Goal: Book appointment/travel/reservation

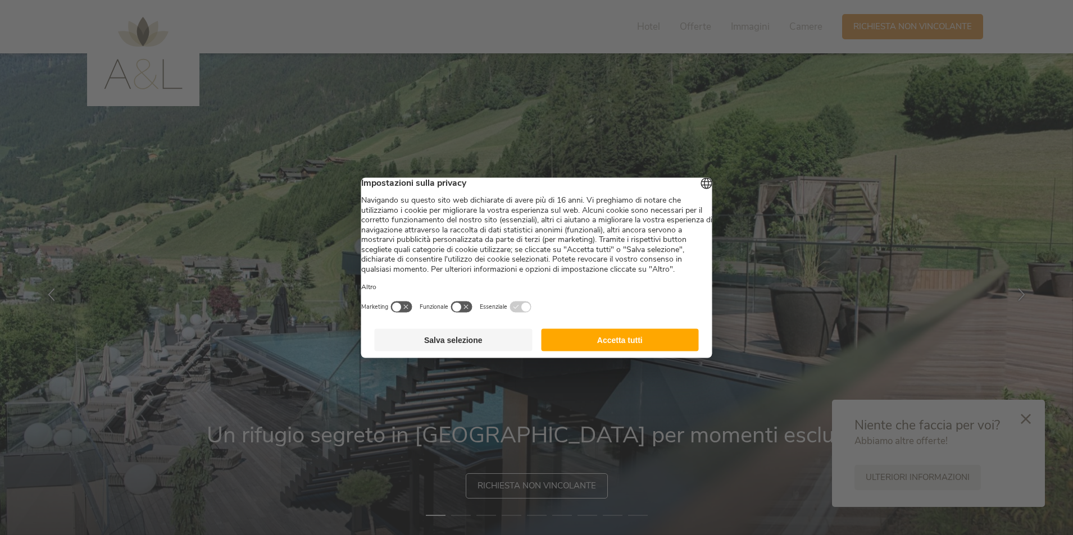
click at [480, 349] on button "Salva selezione" at bounding box center [454, 340] width 158 height 22
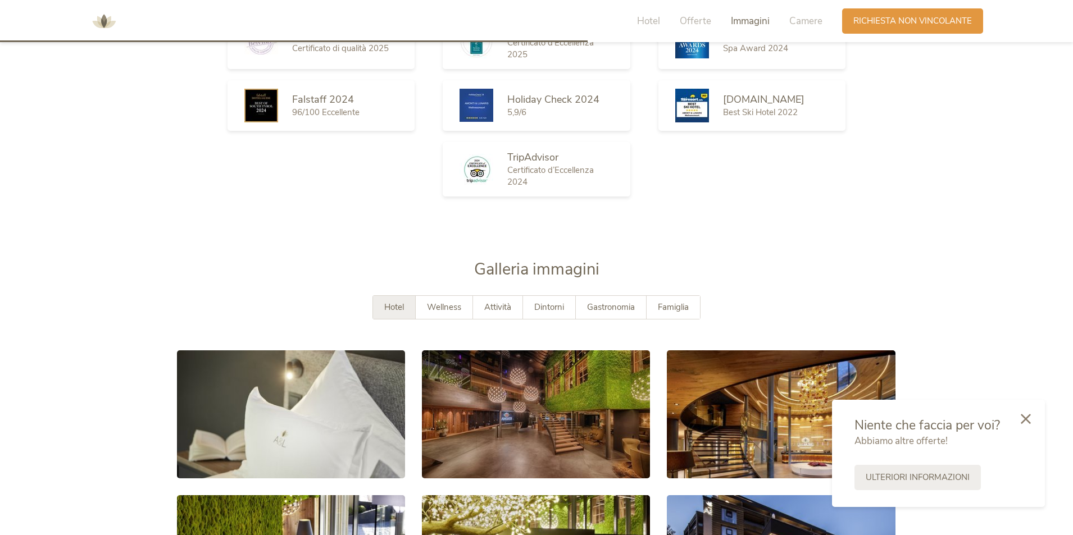
scroll to position [1854, 0]
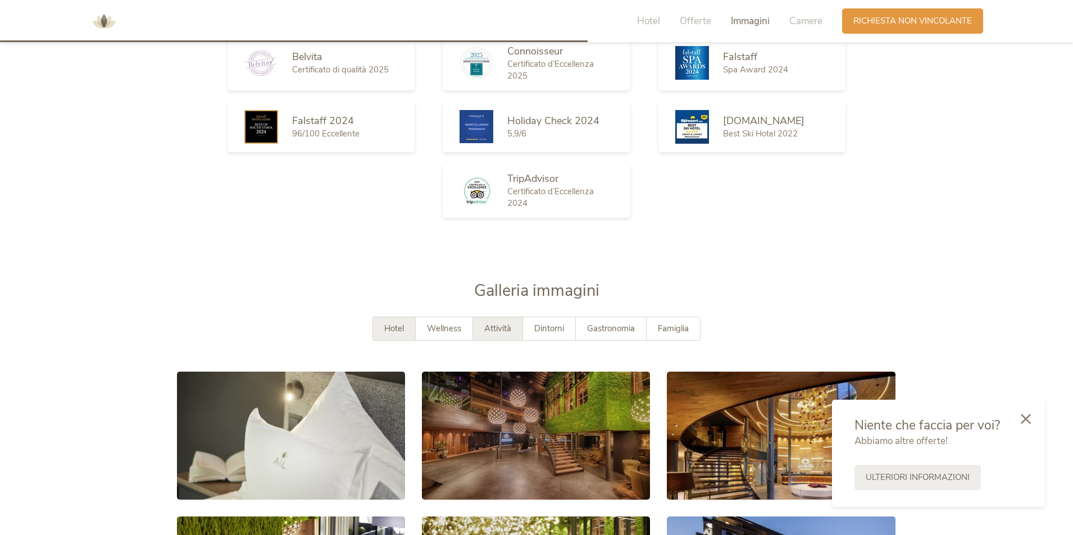
click at [492, 332] on span "Attività" at bounding box center [497, 328] width 27 height 11
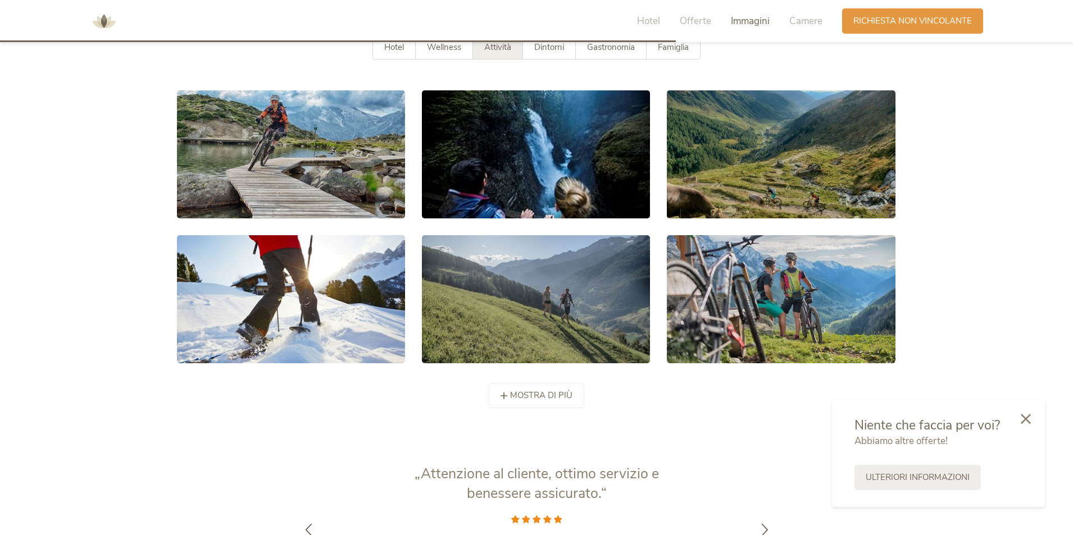
scroll to position [2135, 0]
drag, startPoint x: 948, startPoint y: 40, endPoint x: 941, endPoint y: 34, distance: 9.6
click at [943, 38] on div "Hotel Offerte [PERSON_NAME] Camere Richiesta Richiesta non vincolante" at bounding box center [536, 21] width 1073 height 42
click at [938, 24] on span "Richiesta non vincolante" at bounding box center [913, 20] width 119 height 12
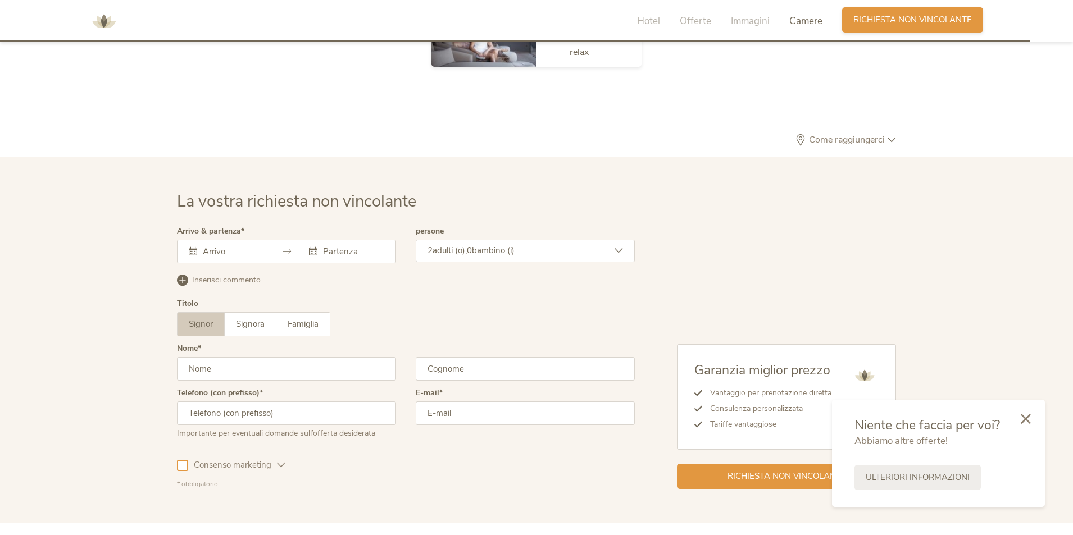
scroll to position [3422, 0]
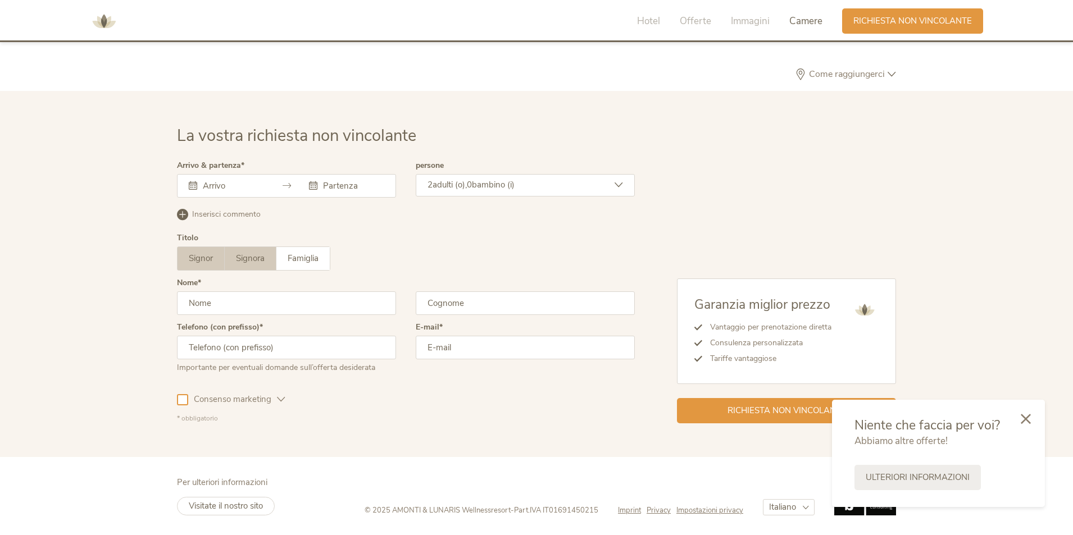
click at [261, 259] on span "Signora" at bounding box center [250, 258] width 29 height 11
click at [258, 187] on input "text" at bounding box center [232, 185] width 64 height 11
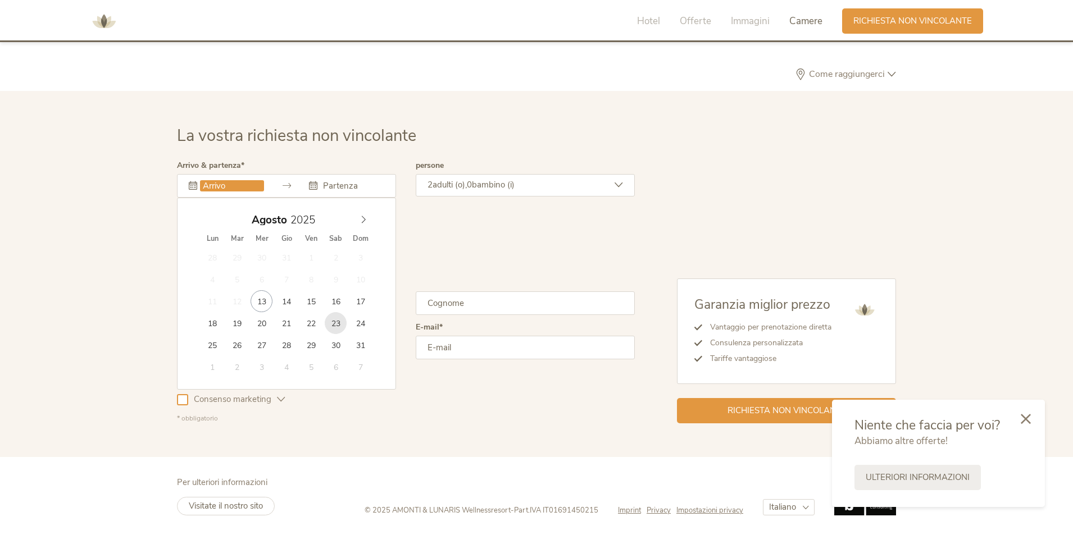
type input "[DATE]"
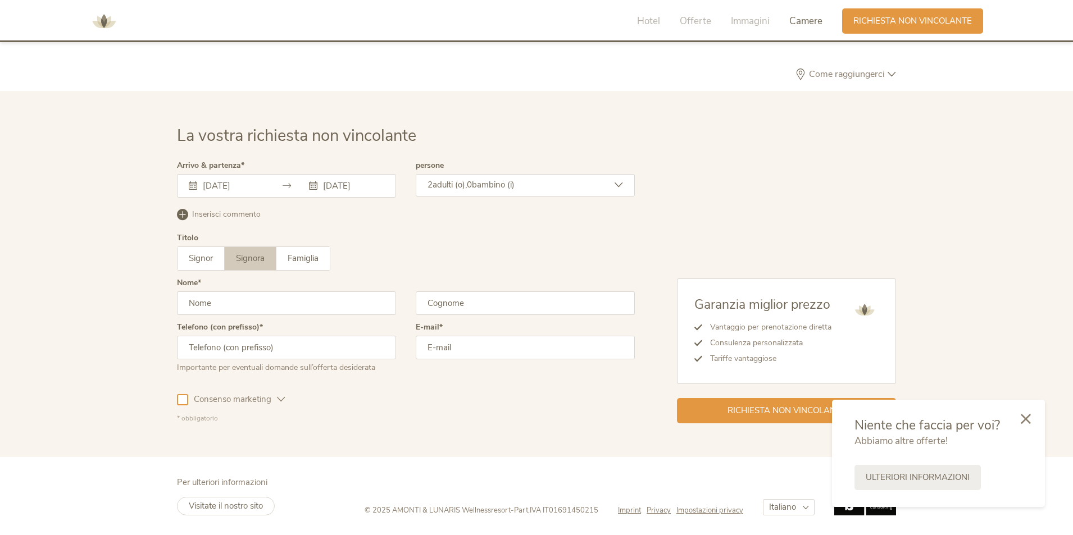
click at [357, 320] on div "Nome" at bounding box center [286, 301] width 219 height 44
click at [358, 305] on input "text" at bounding box center [286, 304] width 219 height 24
type input "[PERSON_NAME]"
type input "pilia"
type input "3920724112"
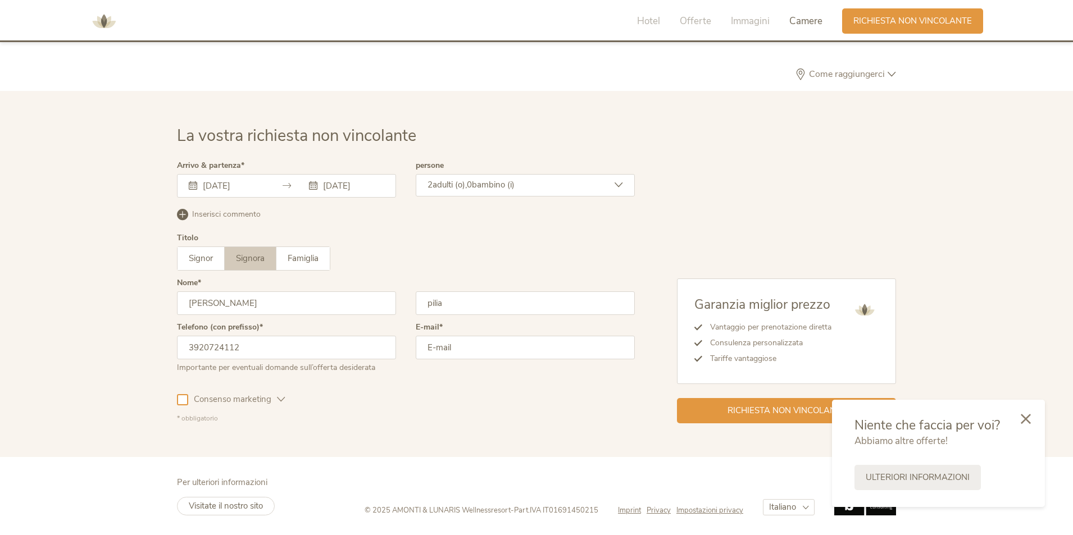
type input "[PERSON_NAME][EMAIL_ADDRESS][DOMAIN_NAME]"
click at [745, 400] on div "Richiesta non vincolante" at bounding box center [786, 409] width 219 height 25
